Goal: Transaction & Acquisition: Purchase product/service

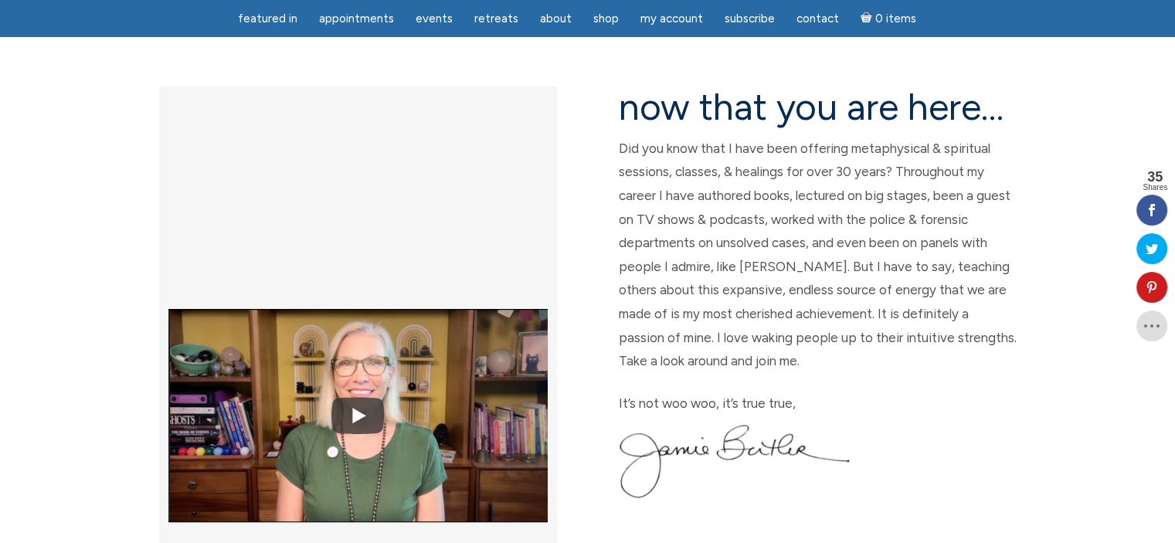
scroll to position [404, 0]
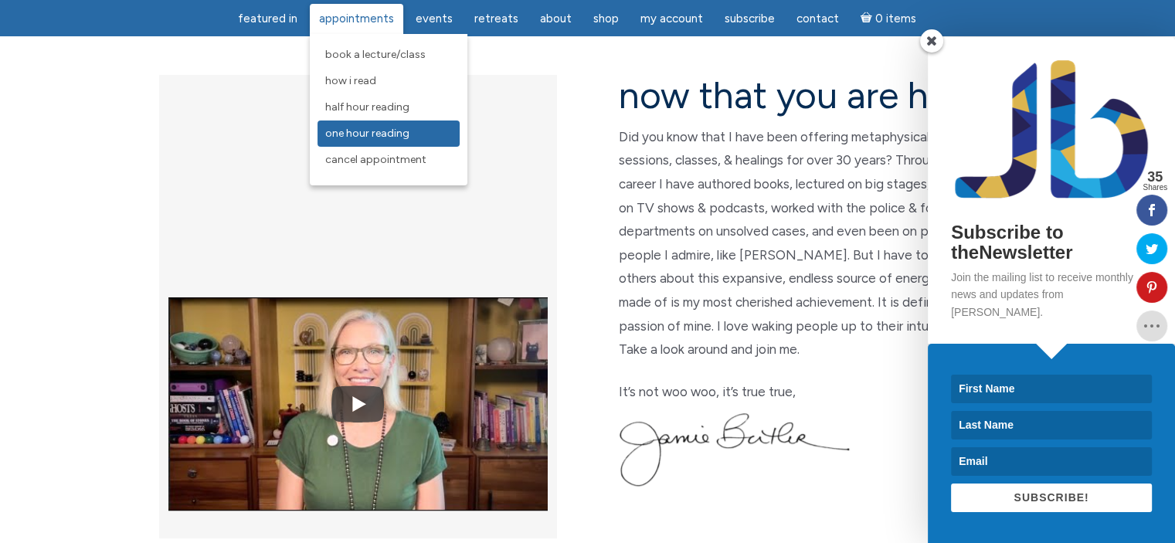
click at [374, 138] on span "One Hour Reading" at bounding box center [367, 133] width 84 height 13
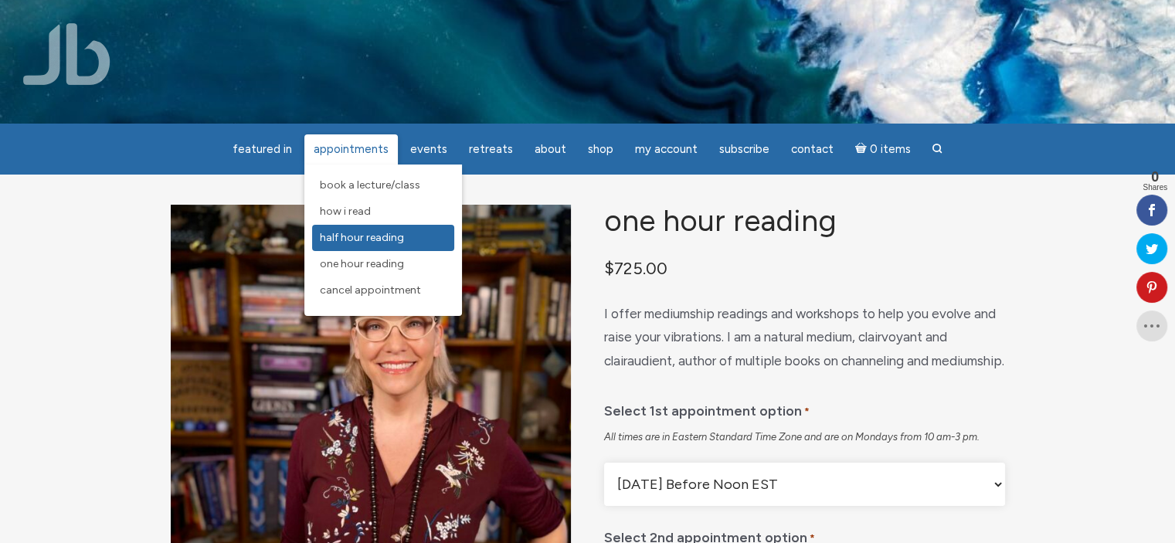
click at [364, 237] on span "Half Hour Reading" at bounding box center [362, 237] width 84 height 13
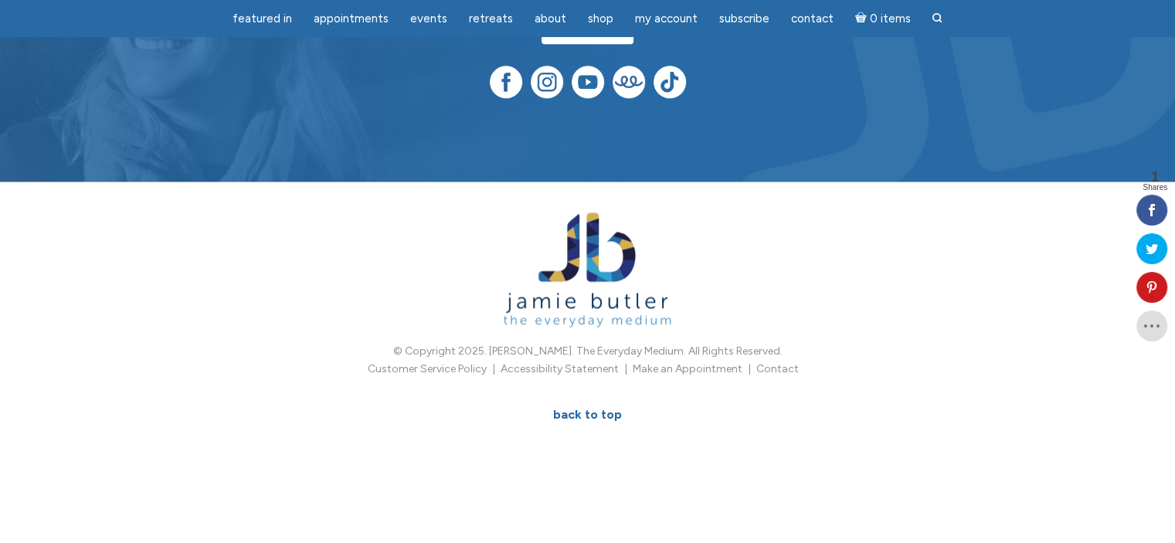
scroll to position [1781, 0]
